Goal: Information Seeking & Learning: Learn about a topic

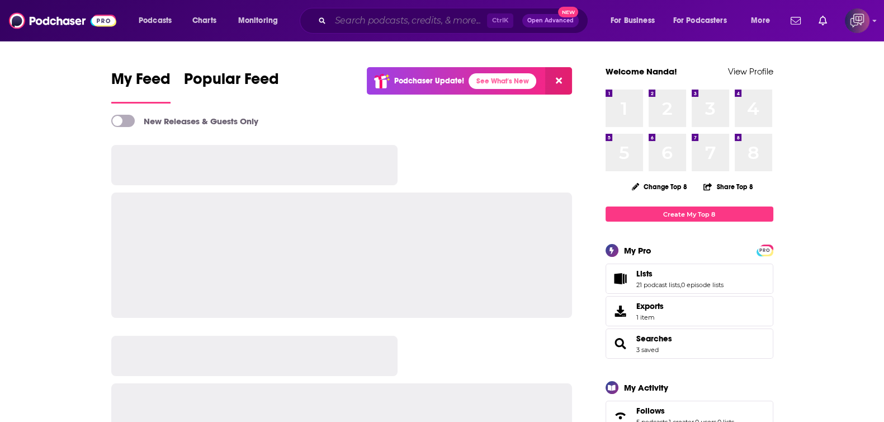
click at [441, 16] on input "Search podcasts, credits, & more..." at bounding box center [409, 21] width 157 height 18
paste input "The High Performance Podcast"
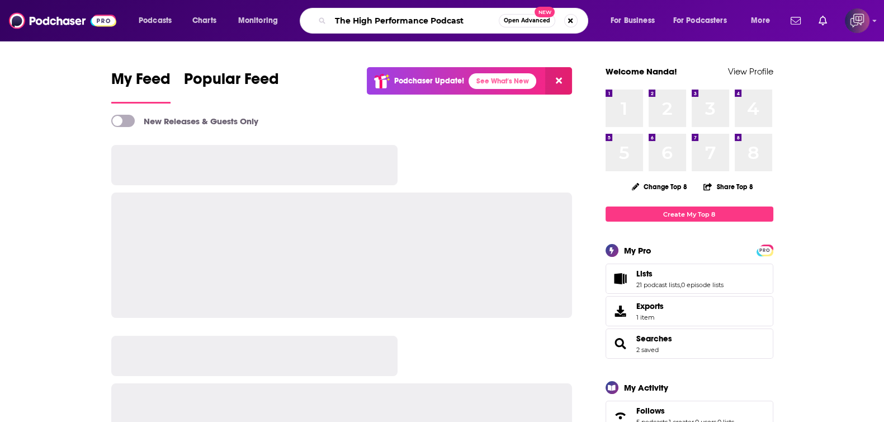
type input "The High Performance Podcast"
click at [538, 26] on button "Open Advanced New" at bounding box center [527, 20] width 57 height 13
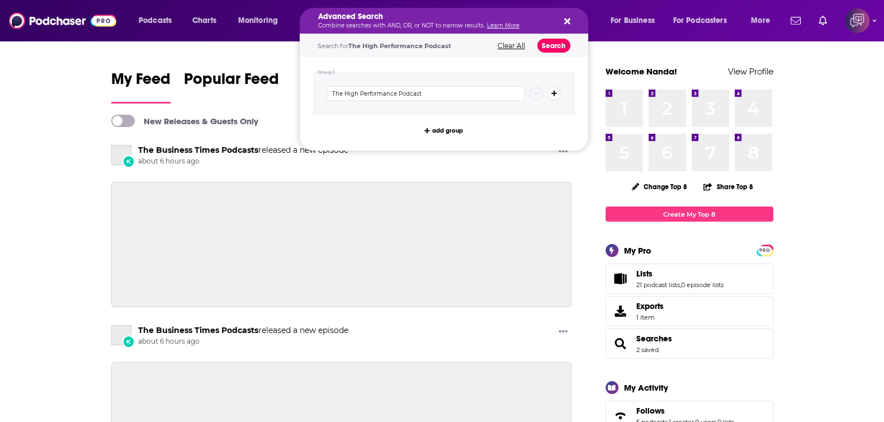
click at [559, 41] on button "Search" at bounding box center [554, 46] width 33 height 14
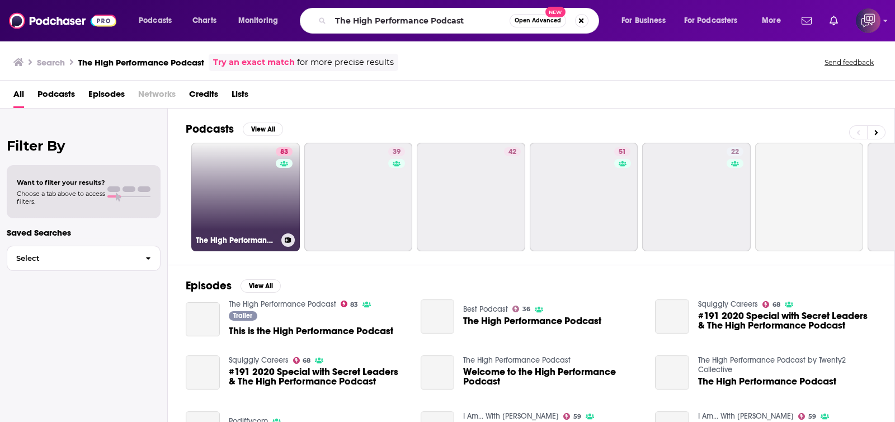
click at [277, 191] on div "83" at bounding box center [286, 190] width 20 height 86
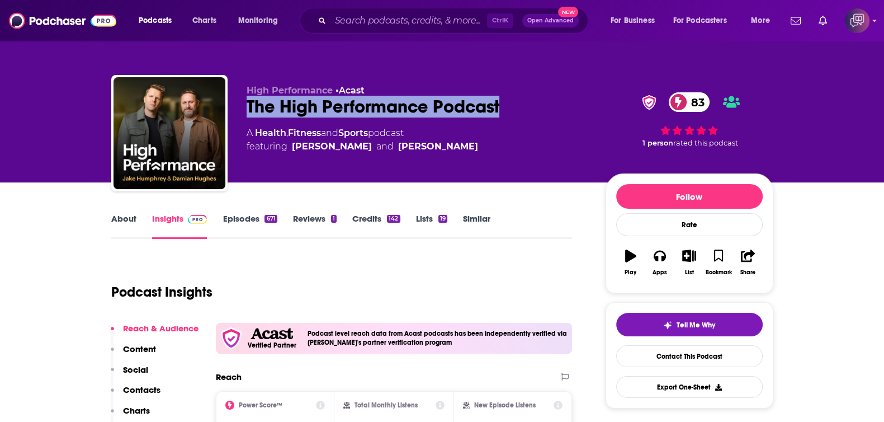
drag, startPoint x: 229, startPoint y: 99, endPoint x: 529, endPoint y: 109, distance: 300.0
click at [529, 109] on div "High Performance • Acast The High Performance Podcast 83 A Health , Fitness and…" at bounding box center [442, 135] width 662 height 121
copy h2 "The High Performance Podcast"
click at [421, 22] on input "Search podcasts, credits, & more..." at bounding box center [409, 21] width 157 height 18
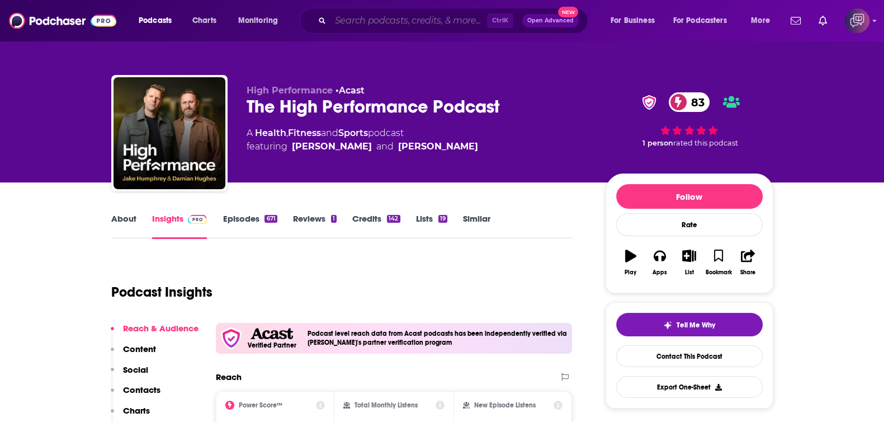
paste input "Untapped"
type input "Untapped"
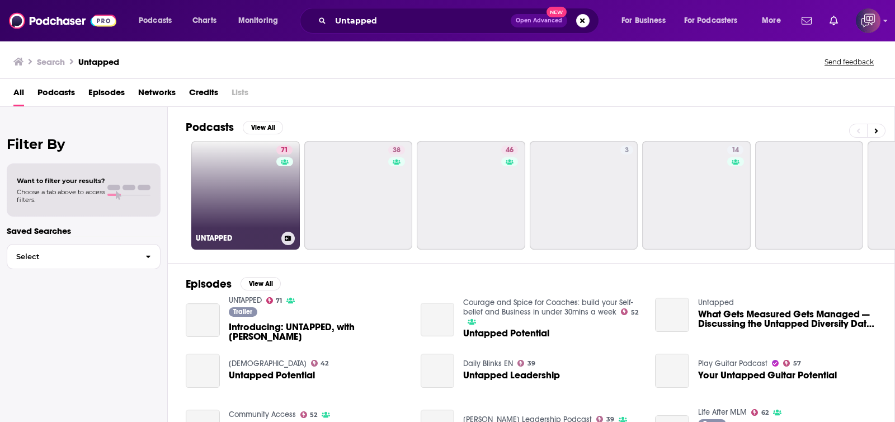
click at [269, 208] on link "71 UNTAPPED" at bounding box center [245, 195] width 109 height 109
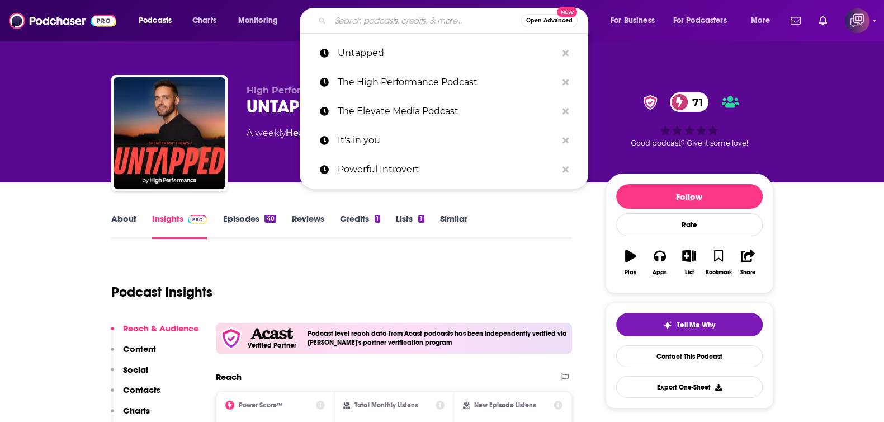
click at [369, 16] on input "Search podcasts, credits, & more..." at bounding box center [426, 21] width 191 height 18
paste input "On The Mend"
type input "On The Mend"
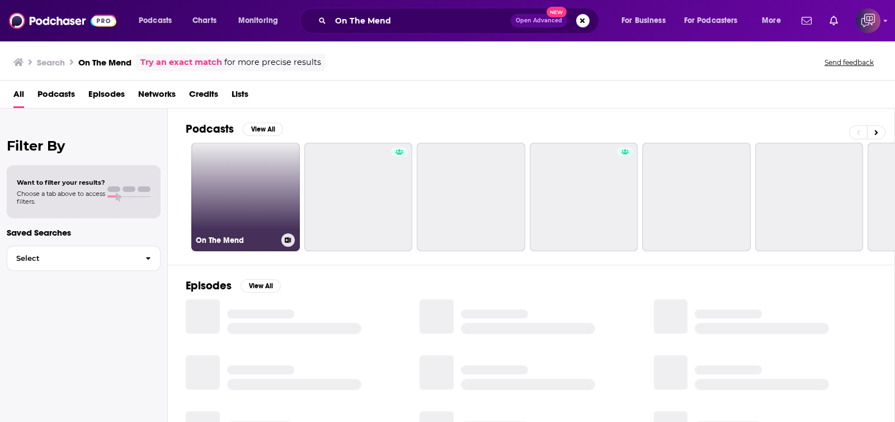
click at [263, 204] on link "On The Mend" at bounding box center [245, 197] width 109 height 109
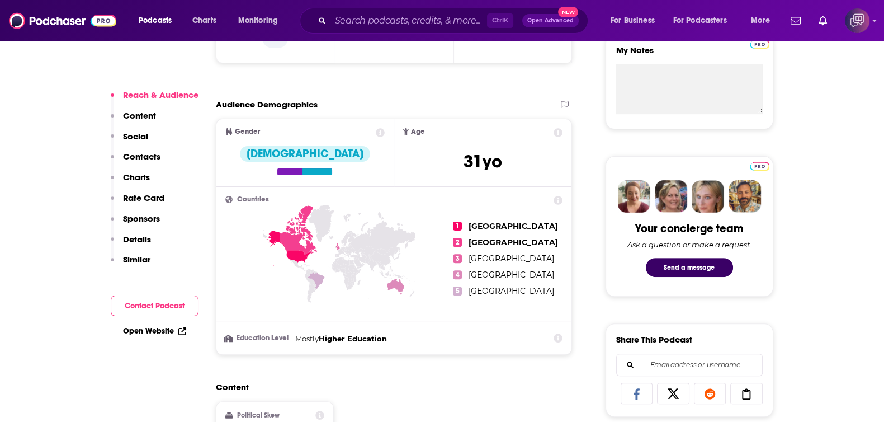
scroll to position [489, 0]
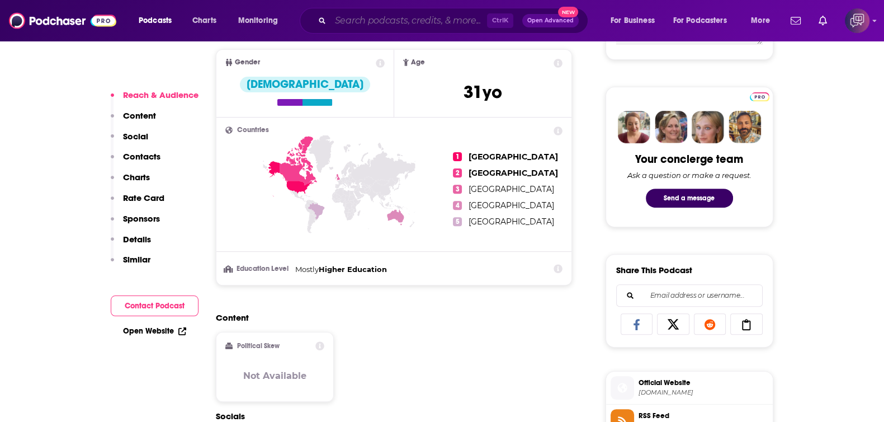
click at [421, 16] on input "Search podcasts, credits, & more..." at bounding box center [409, 21] width 157 height 18
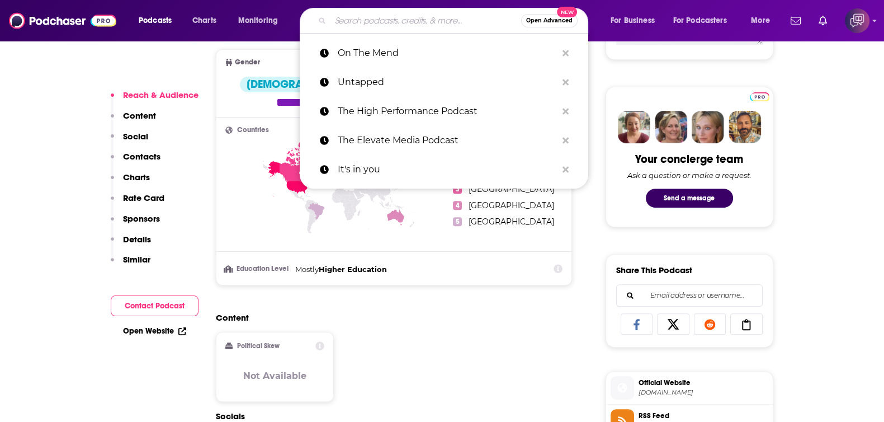
paste input "The Room Where It Happened"
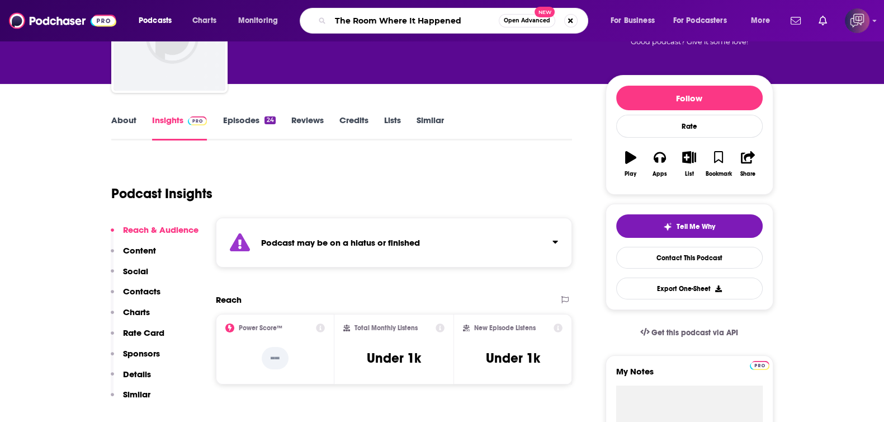
scroll to position [0, 0]
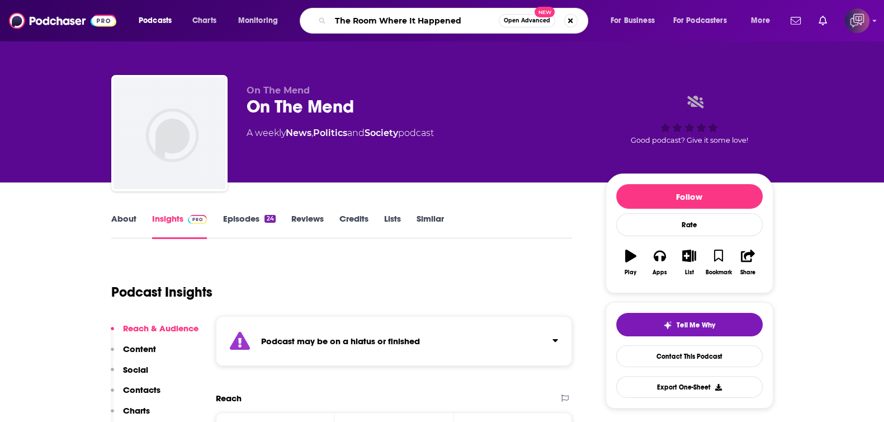
type input "The Room Where It Happened"
click at [533, 27] on div "The Room Where It Happened Open Advanced New" at bounding box center [444, 21] width 289 height 26
click at [528, 18] on span "Open Advanced" at bounding box center [527, 21] width 46 height 6
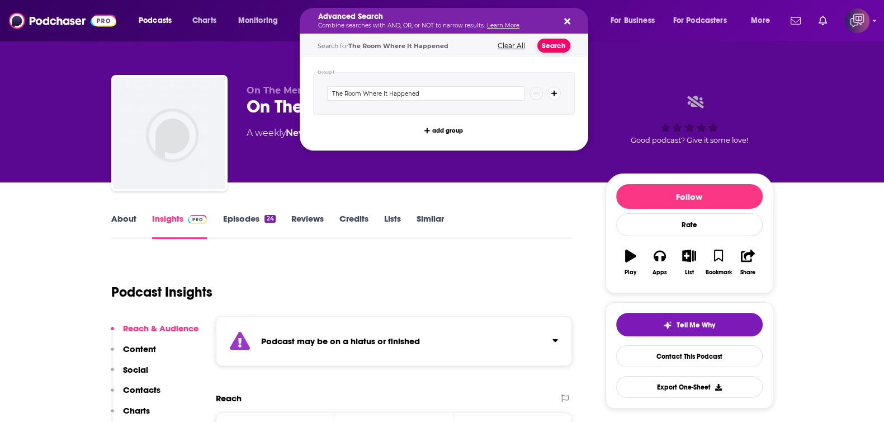
click at [565, 46] on button "Search" at bounding box center [554, 46] width 33 height 14
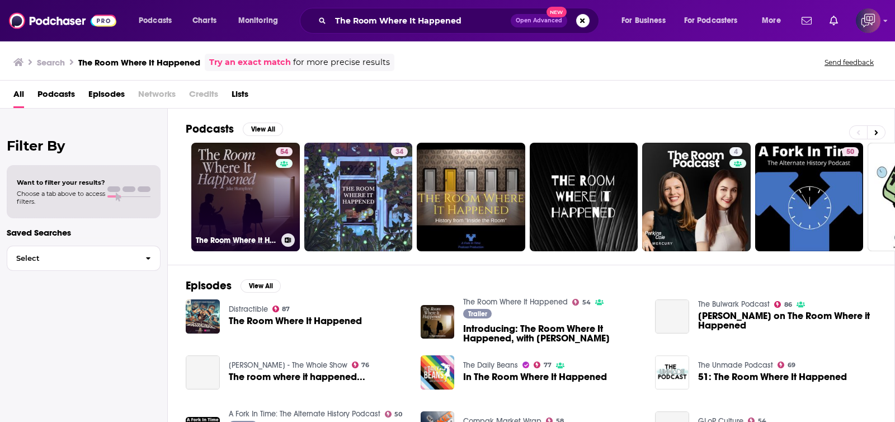
click at [250, 206] on link "54 The Room Where It Happened" at bounding box center [245, 197] width 109 height 109
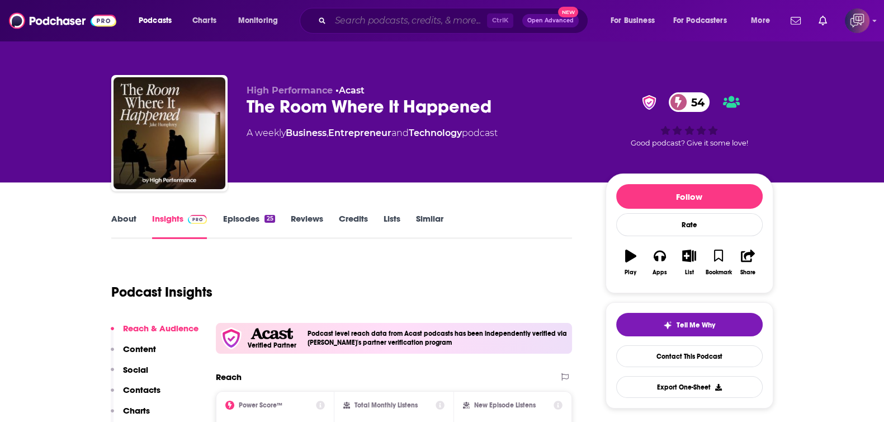
click at [397, 21] on input "Search podcasts, credits, & more..." at bounding box center [409, 21] width 157 height 18
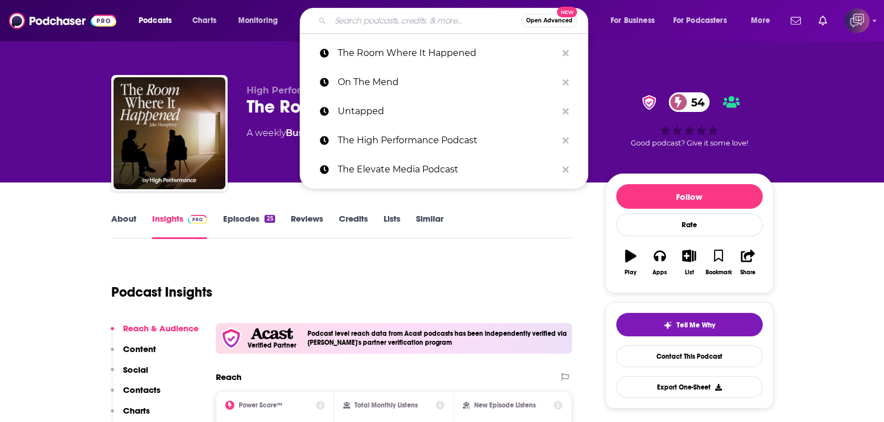
paste input "Gold Minds"
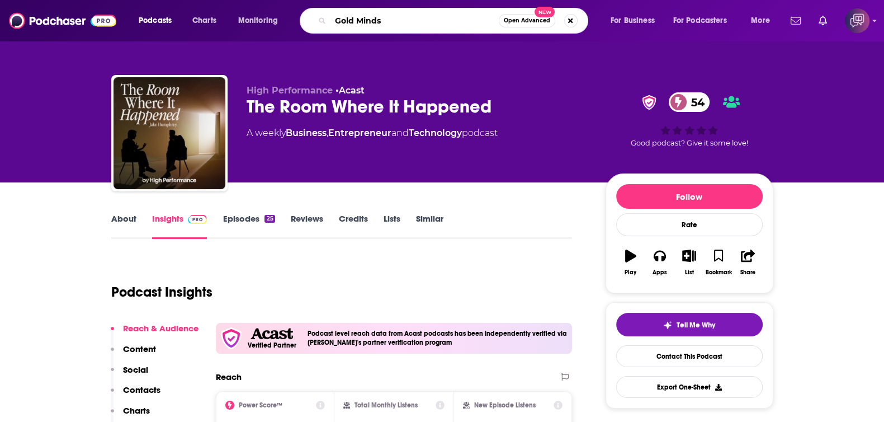
type input "Gold Minds"
click at [529, 29] on div "Gold Minds Open Advanced New" at bounding box center [444, 21] width 289 height 26
click at [523, 18] on span "Open Advanced" at bounding box center [527, 21] width 46 height 6
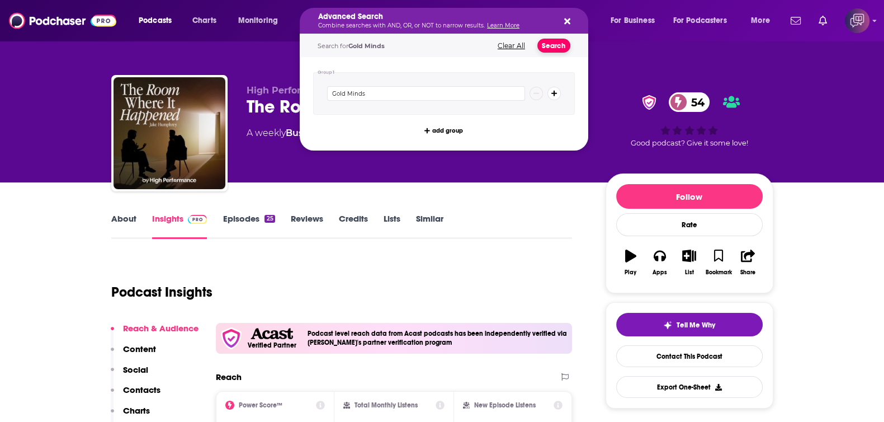
click at [563, 47] on button "Search" at bounding box center [554, 46] width 33 height 14
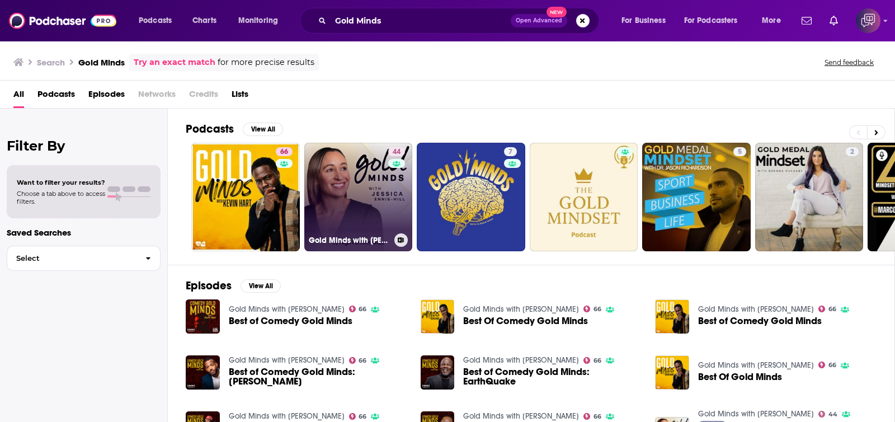
click at [372, 195] on link "44 Gold Minds with [PERSON_NAME]" at bounding box center [358, 197] width 109 height 109
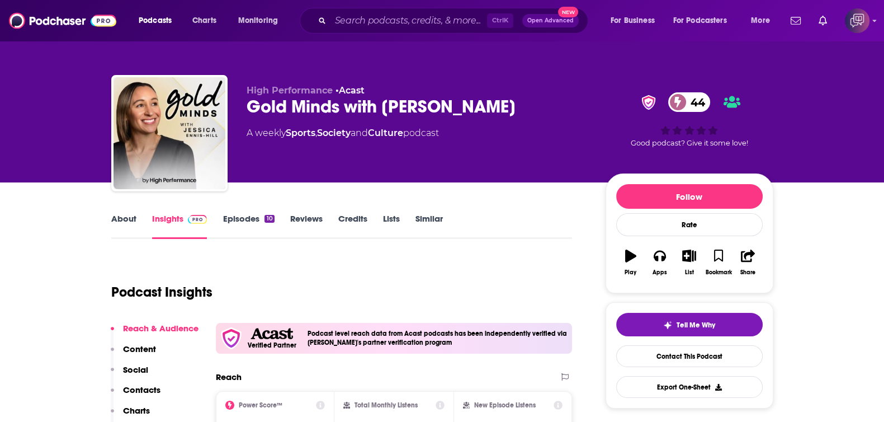
drag, startPoint x: 246, startPoint y: 102, endPoint x: 582, endPoint y: 100, distance: 335.7
click at [582, 100] on div "Gold Minds with [PERSON_NAME] 44" at bounding box center [417, 107] width 341 height 22
copy h2 "Gold Minds with [PERSON_NAME]"
click at [383, 18] on input "Search podcasts, credits, & more..." at bounding box center [409, 21] width 157 height 18
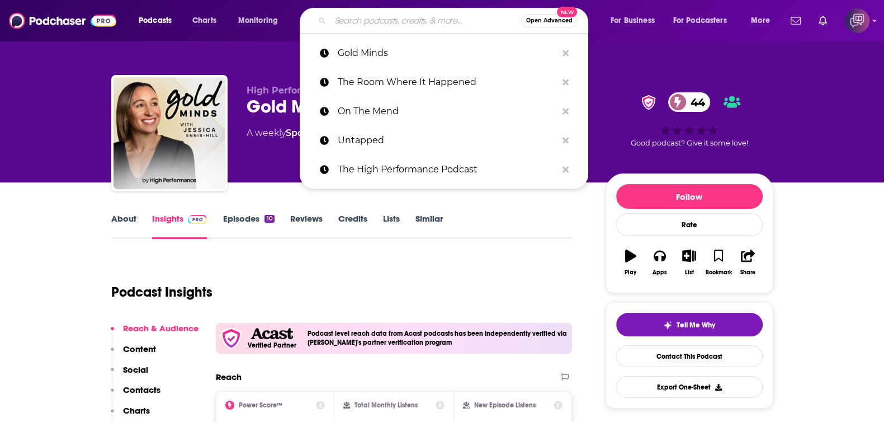
paste input "Sword and Pen"
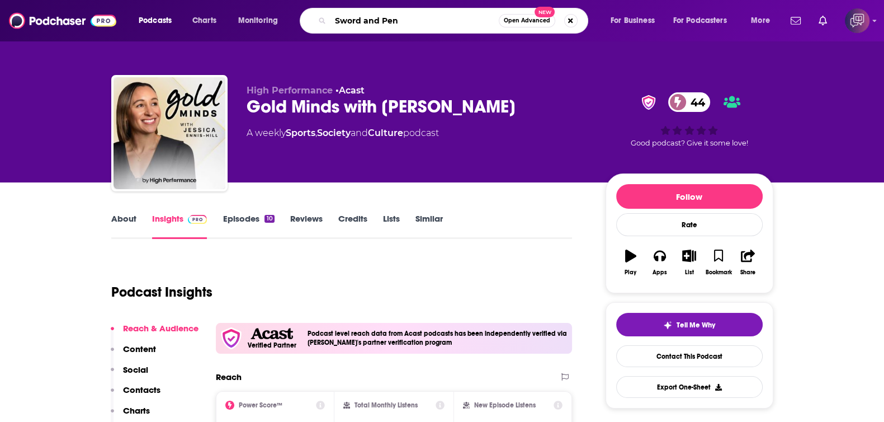
type input "Sword and Pen"
click at [529, 21] on span "Open Advanced" at bounding box center [527, 21] width 46 height 6
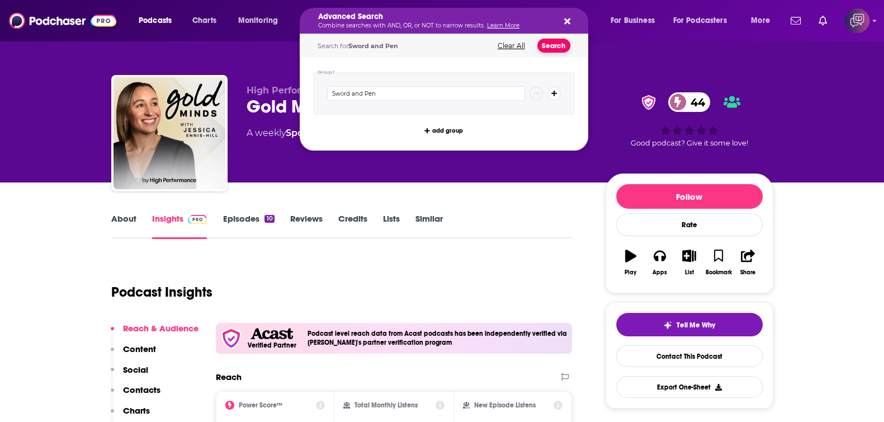
click at [546, 45] on button "Search" at bounding box center [554, 46] width 33 height 14
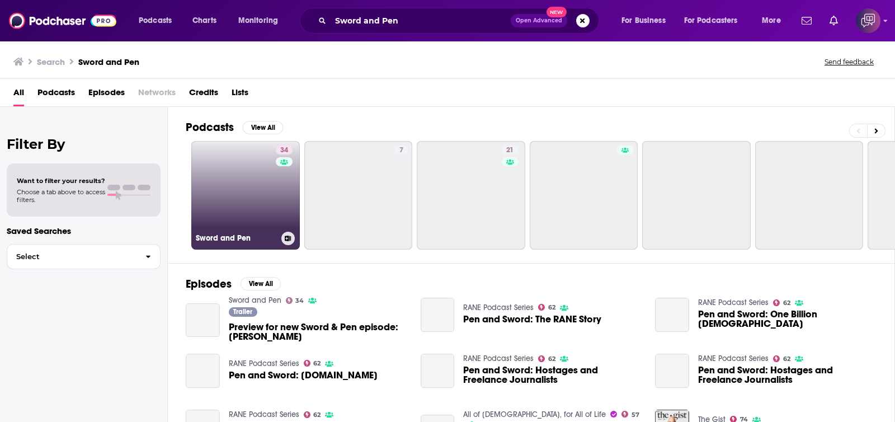
click at [255, 203] on link "34 Sword and Pen" at bounding box center [245, 195] width 109 height 109
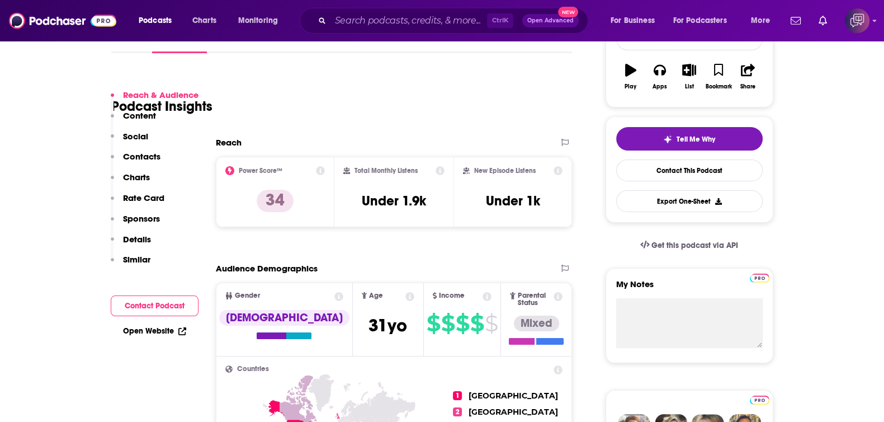
scroll to position [185, 0]
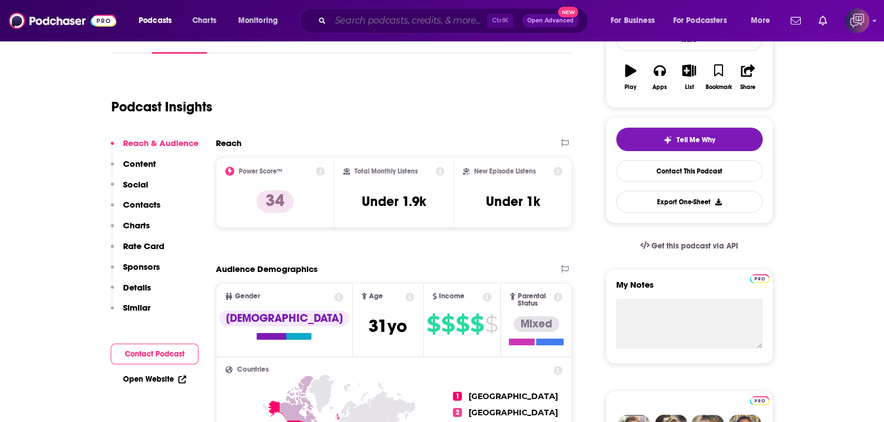
click at [416, 23] on input "Search podcasts, credits, & more..." at bounding box center [409, 21] width 157 height 18
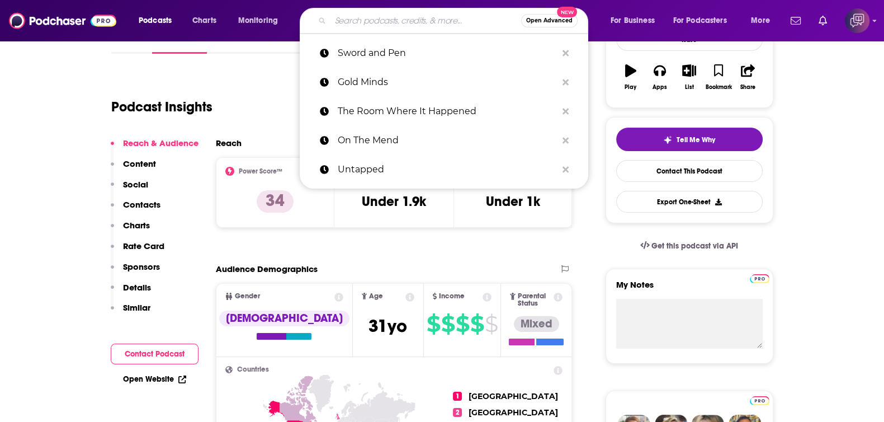
paste input "The Elevate Media Podcast"
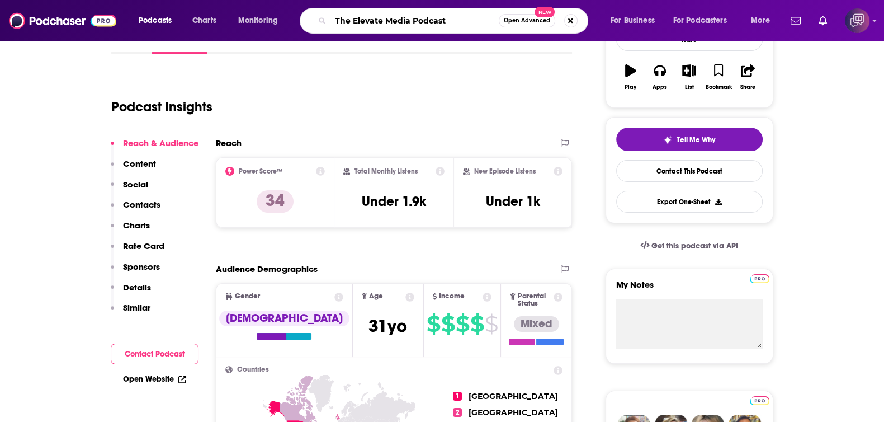
type input "The Elevate Media Podcast"
click at [526, 20] on span "Open Advanced" at bounding box center [527, 21] width 46 height 6
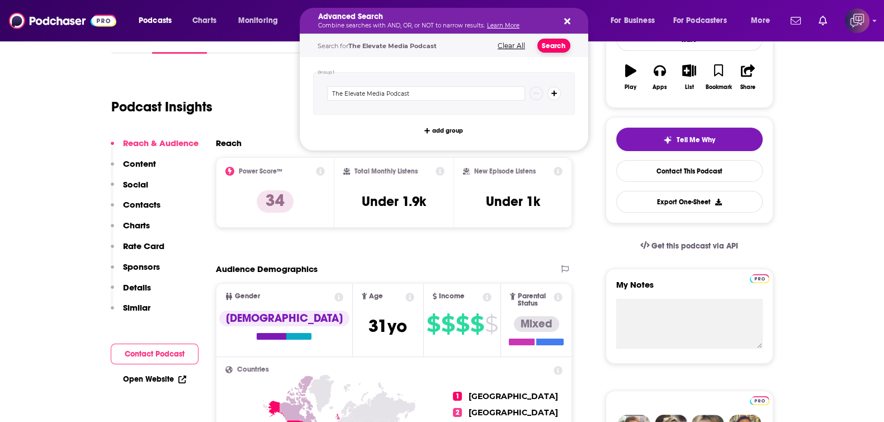
click at [547, 46] on button "Search" at bounding box center [554, 46] width 33 height 14
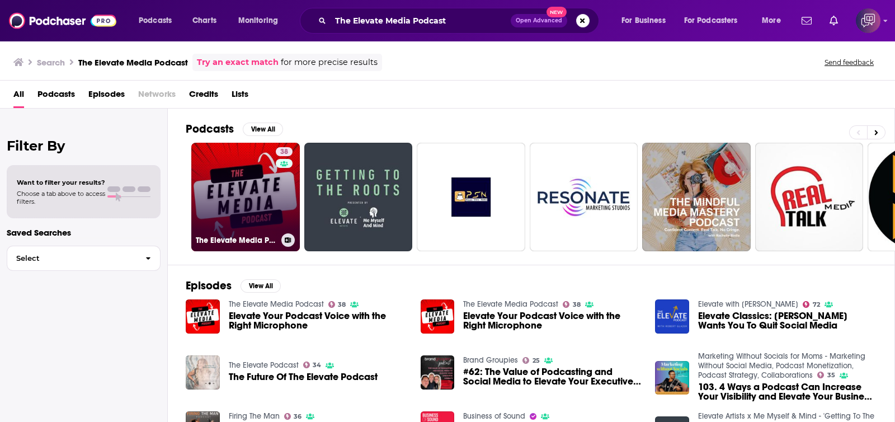
click at [261, 194] on link "38 The Elevate Media Podcast" at bounding box center [245, 197] width 109 height 109
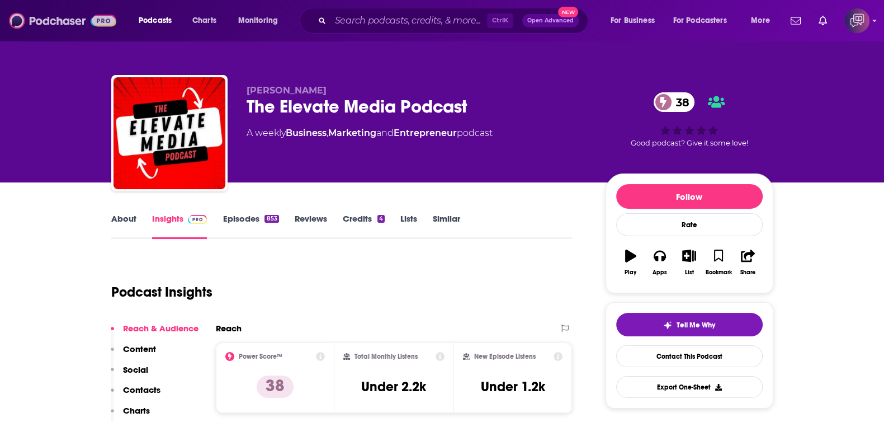
click at [36, 18] on img at bounding box center [62, 20] width 107 height 21
